Goal: Information Seeking & Learning: Learn about a topic

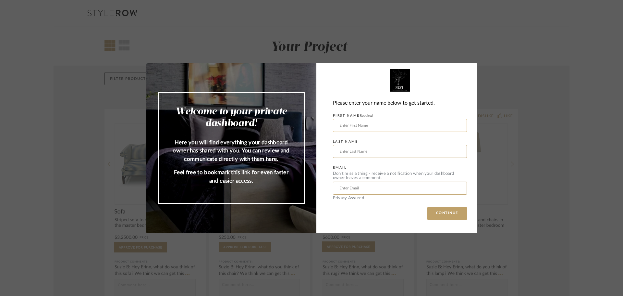
click at [346, 127] on input "text" at bounding box center [400, 125] width 134 height 13
type input "Aeron"
type input "[PERSON_NAME]"
type input "[EMAIL_ADDRESS][PERSON_NAME][DATE][DOMAIN_NAME]"
click at [428, 207] on button "CONTINUE" at bounding box center [448, 213] width 40 height 13
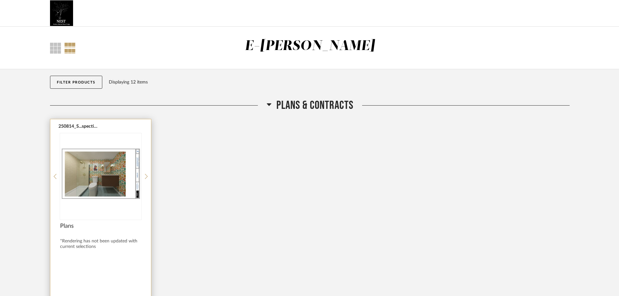
click at [93, 153] on img "0" at bounding box center [100, 173] width 81 height 81
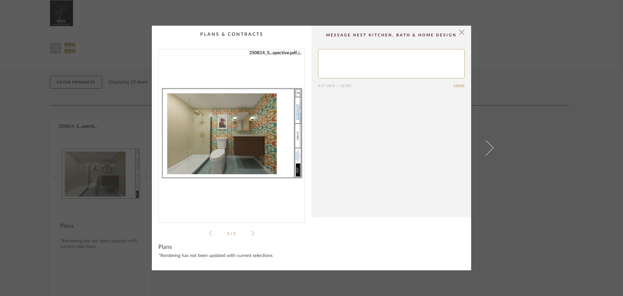
click at [252, 234] on icon at bounding box center [253, 233] width 3 height 6
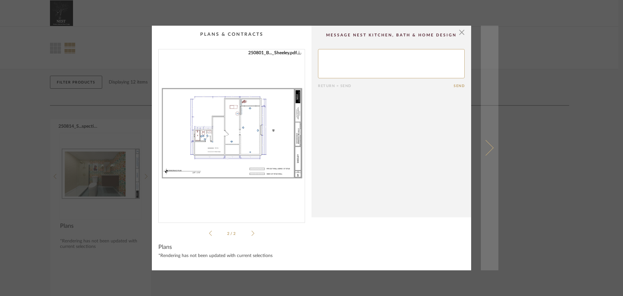
click at [484, 145] on span at bounding box center [486, 148] width 16 height 16
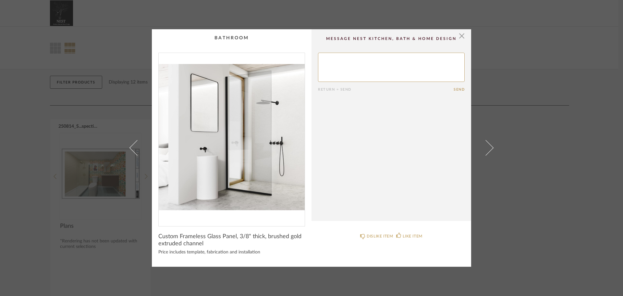
click at [484, 145] on span at bounding box center [486, 148] width 16 height 16
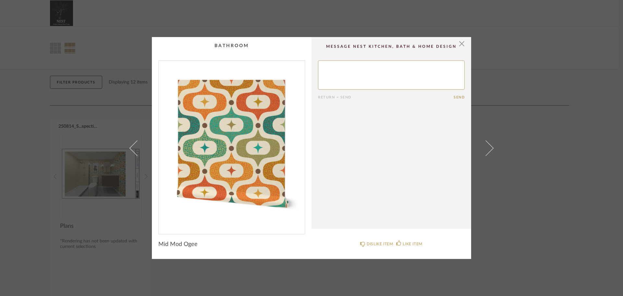
click at [484, 145] on span at bounding box center [486, 148] width 16 height 16
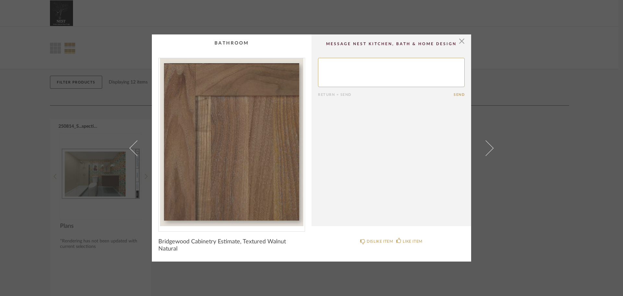
click at [484, 145] on span at bounding box center [486, 148] width 16 height 16
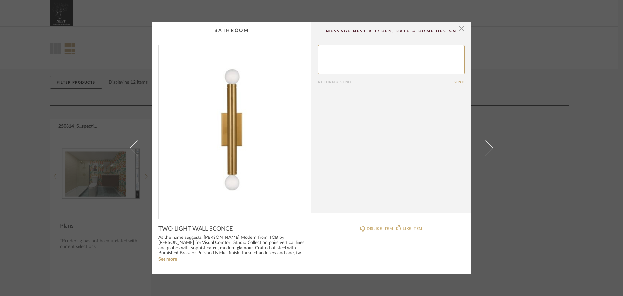
click at [484, 145] on span at bounding box center [486, 148] width 16 height 16
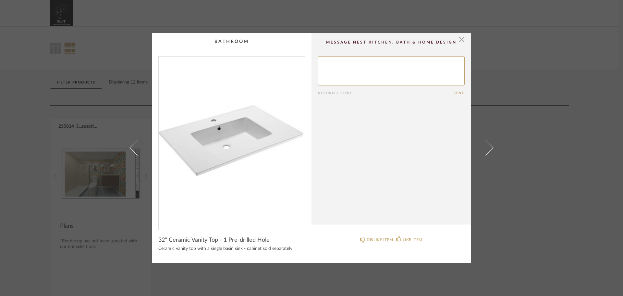
click at [484, 145] on span at bounding box center [486, 148] width 16 height 16
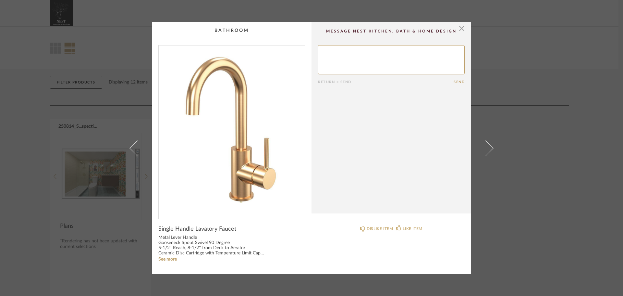
click at [484, 145] on span at bounding box center [486, 148] width 16 height 16
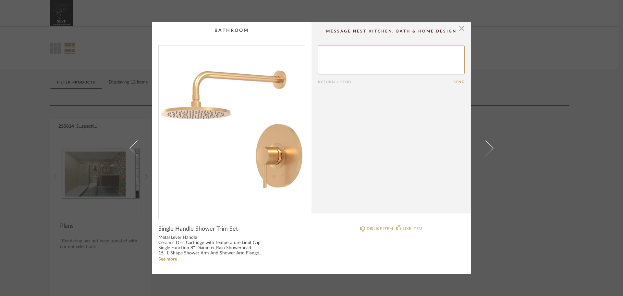
click at [484, 145] on span at bounding box center [486, 148] width 16 height 16
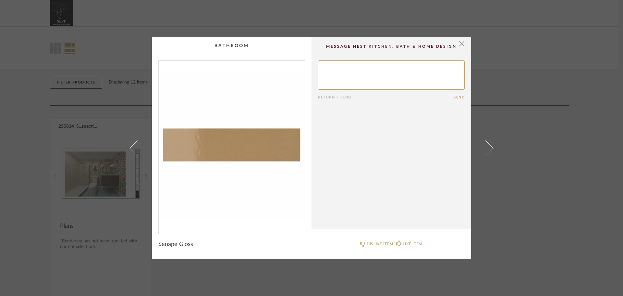
click at [484, 145] on span at bounding box center [486, 148] width 16 height 16
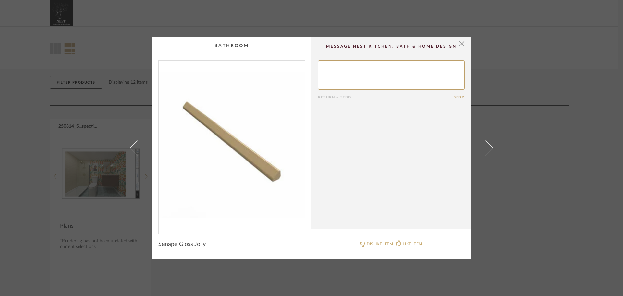
click at [484, 145] on span at bounding box center [486, 148] width 16 height 16
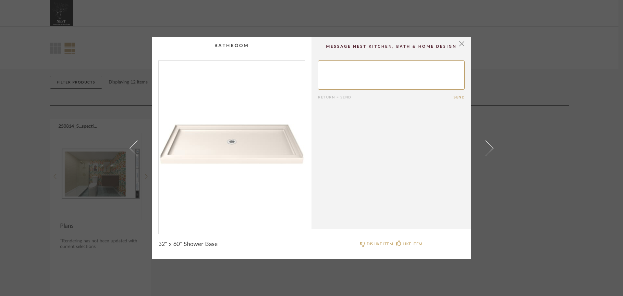
click at [484, 145] on span at bounding box center [486, 148] width 16 height 16
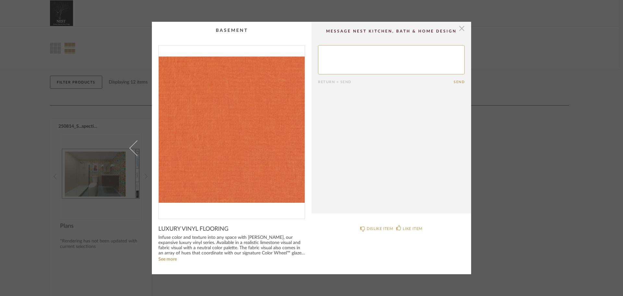
click at [459, 31] on span "button" at bounding box center [461, 28] width 13 height 13
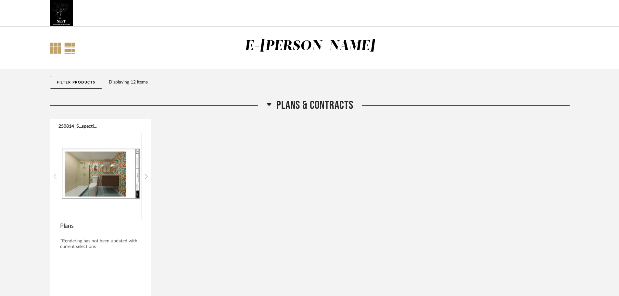
click at [54, 51] on div at bounding box center [55, 48] width 11 height 11
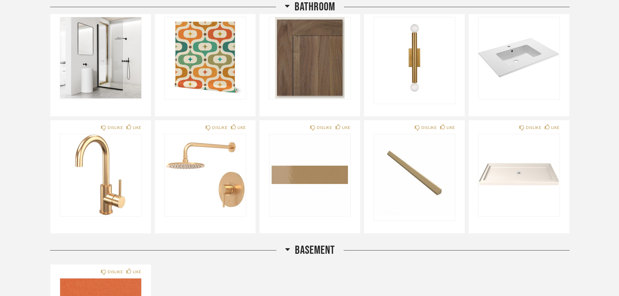
scroll to position [227, 0]
